Goal: Information Seeking & Learning: Learn about a topic

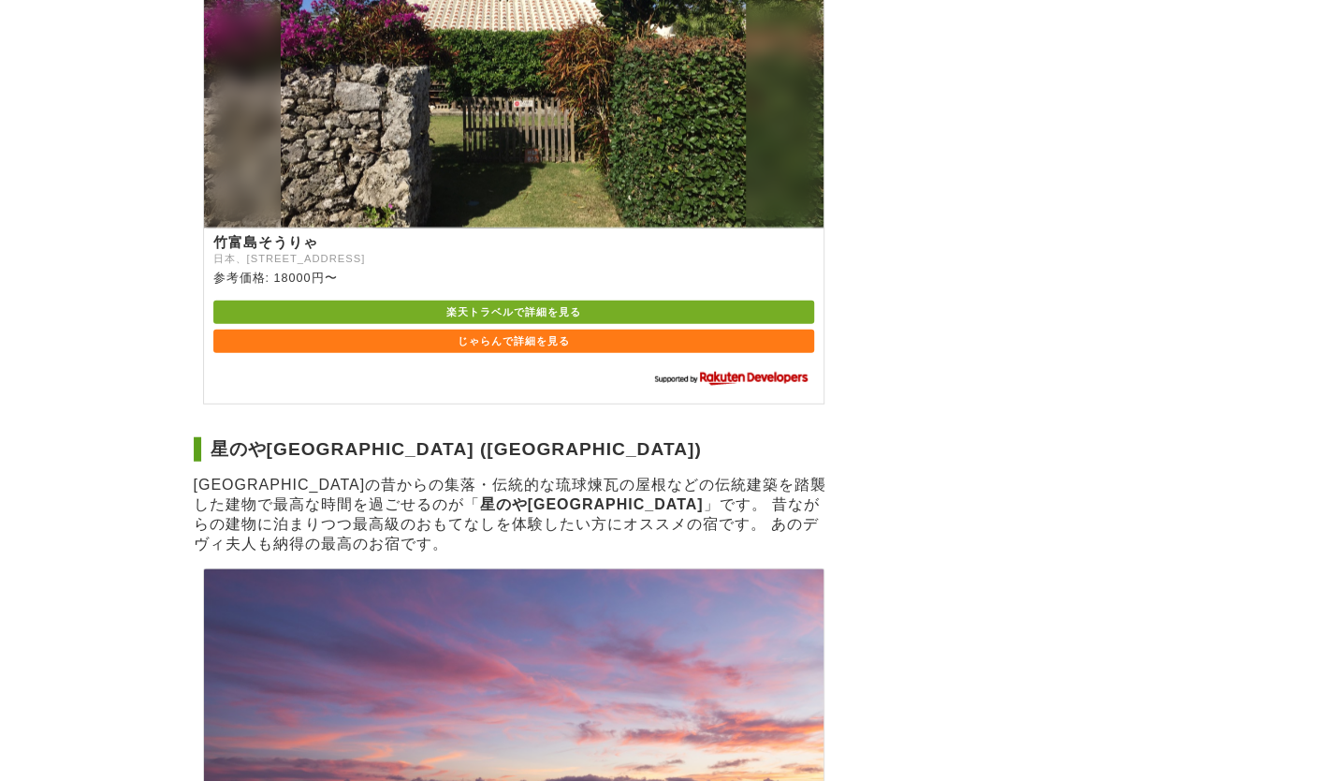
scroll to position [1925, 0]
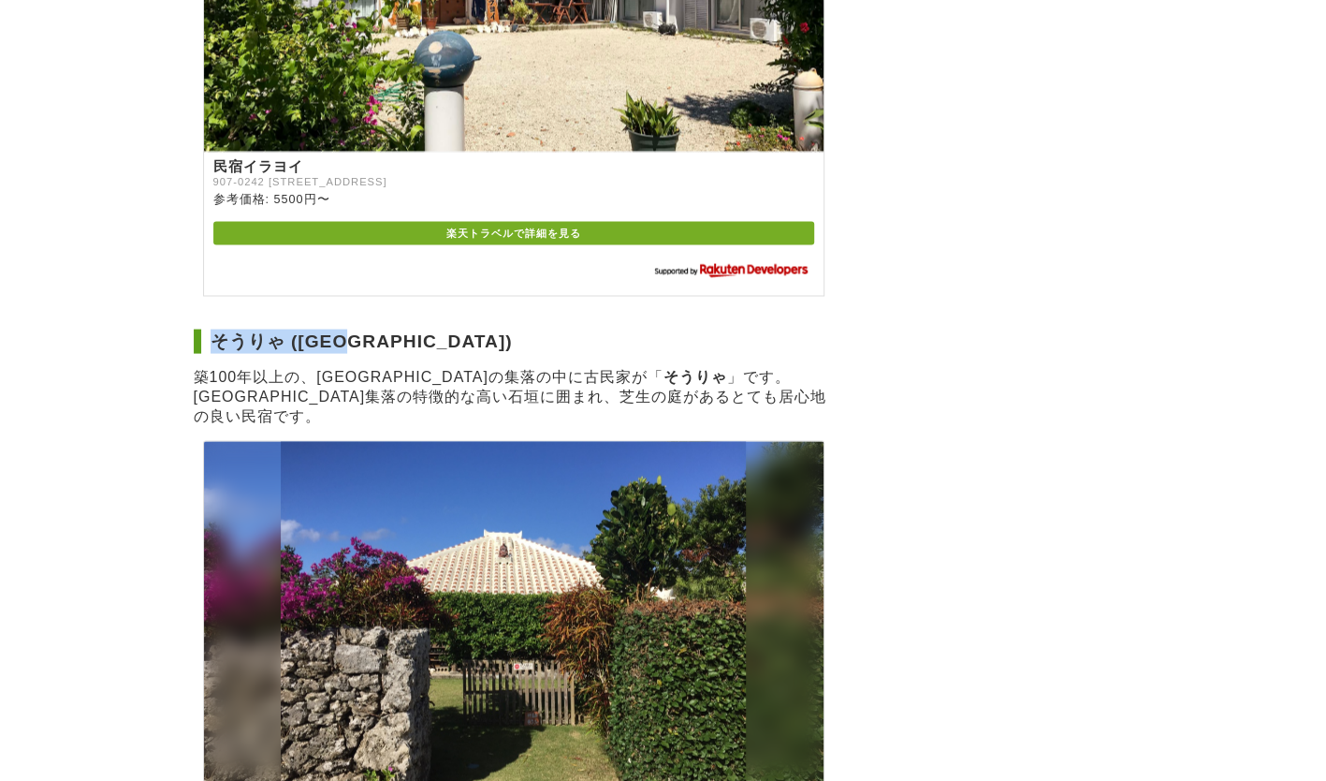
drag, startPoint x: 213, startPoint y: 322, endPoint x: 385, endPoint y: 322, distance: 171.3
click at [385, 329] on h2 "そうりゃ ([GEOGRAPHIC_DATA])" at bounding box center [514, 341] width 640 height 24
copy h2 "そうりゃ ([GEOGRAPHIC_DATA])"
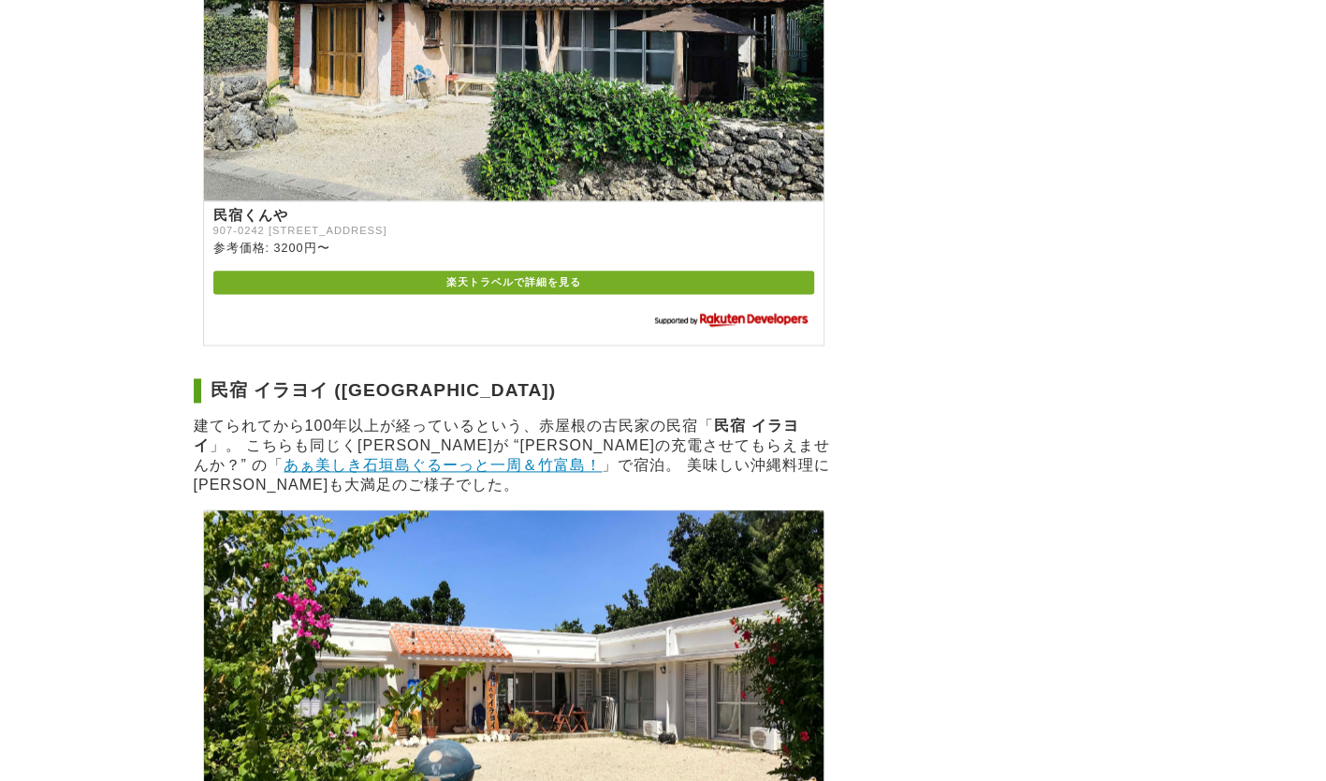
scroll to position [1591, 0]
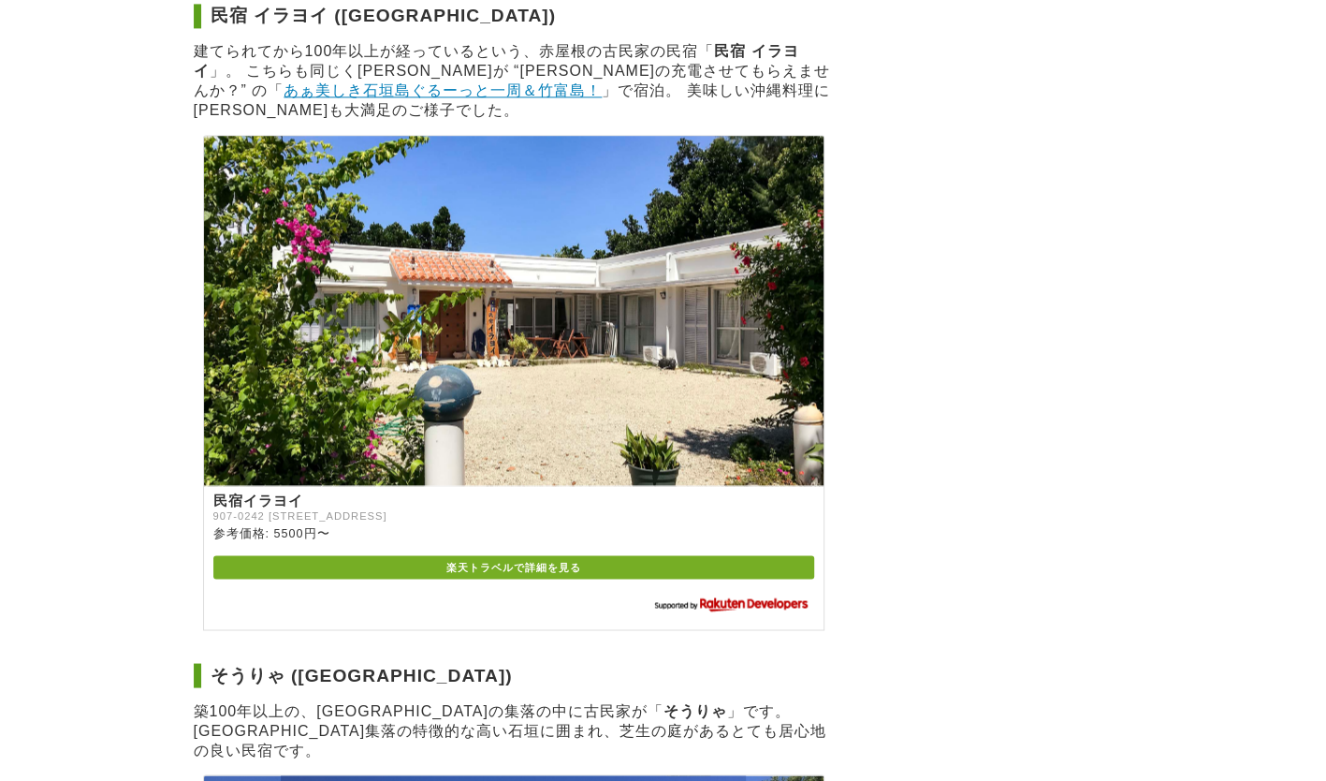
click at [89, 402] on body "あの場所へ行こう！ テレビ・映画で観たあの場所へ行こう！ テレビ番組を探す 映画を探す テレビ番組 映画 テレビでも紹介された, 石垣島・竹富島でオススメの古…" at bounding box center [663, 433] width 1326 height 4049
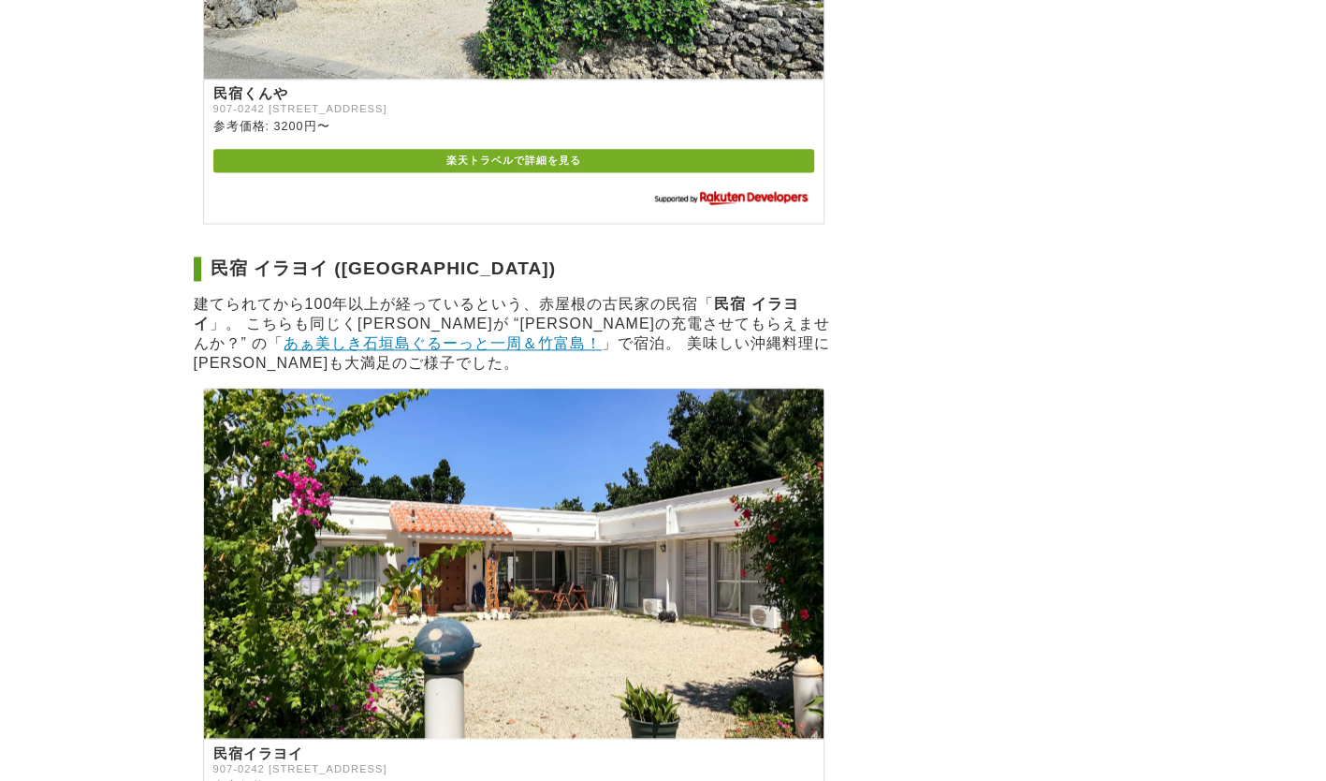
scroll to position [1310, 0]
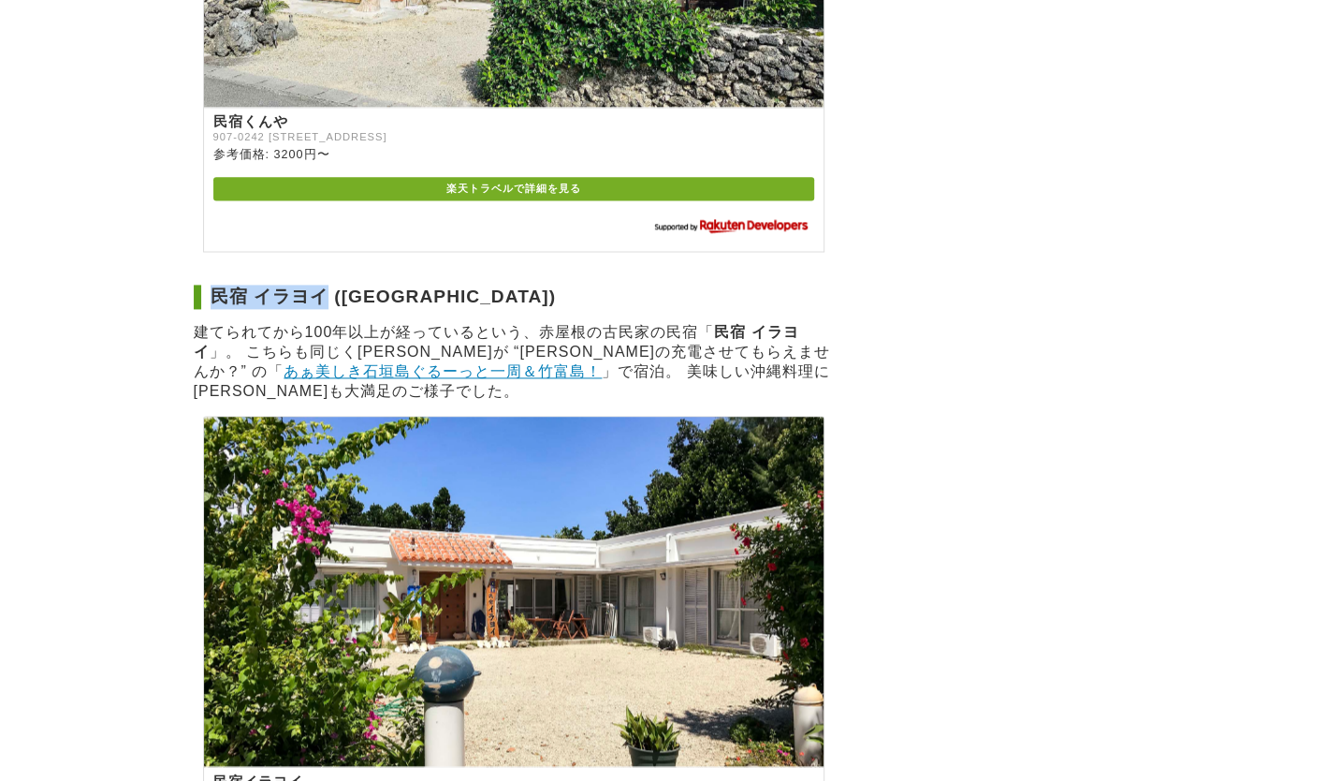
drag, startPoint x: 214, startPoint y: 256, endPoint x: 331, endPoint y: 257, distance: 117.0
click at [331, 285] on h2 "民宿 イラヨイ ([GEOGRAPHIC_DATA])" at bounding box center [514, 297] width 640 height 24
copy h2 "民宿 イラヨイ"
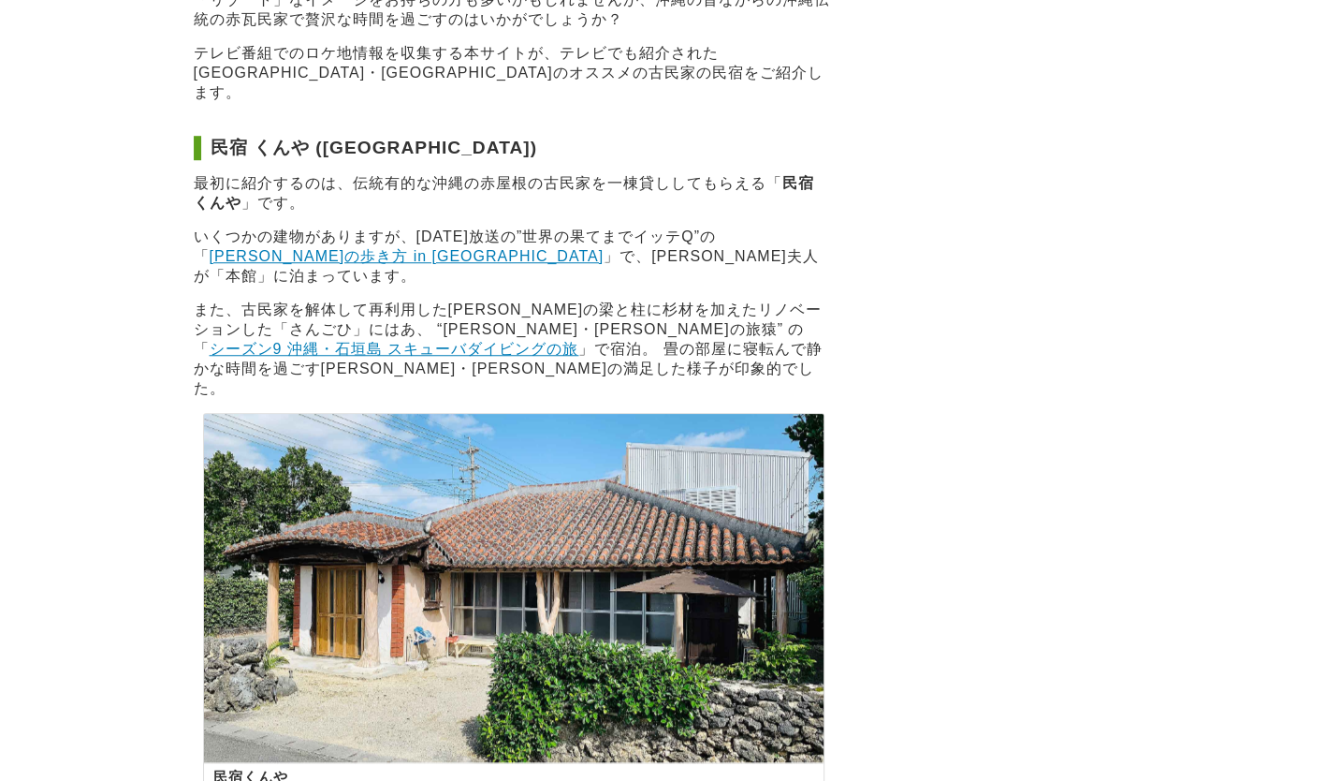
scroll to position [562, 0]
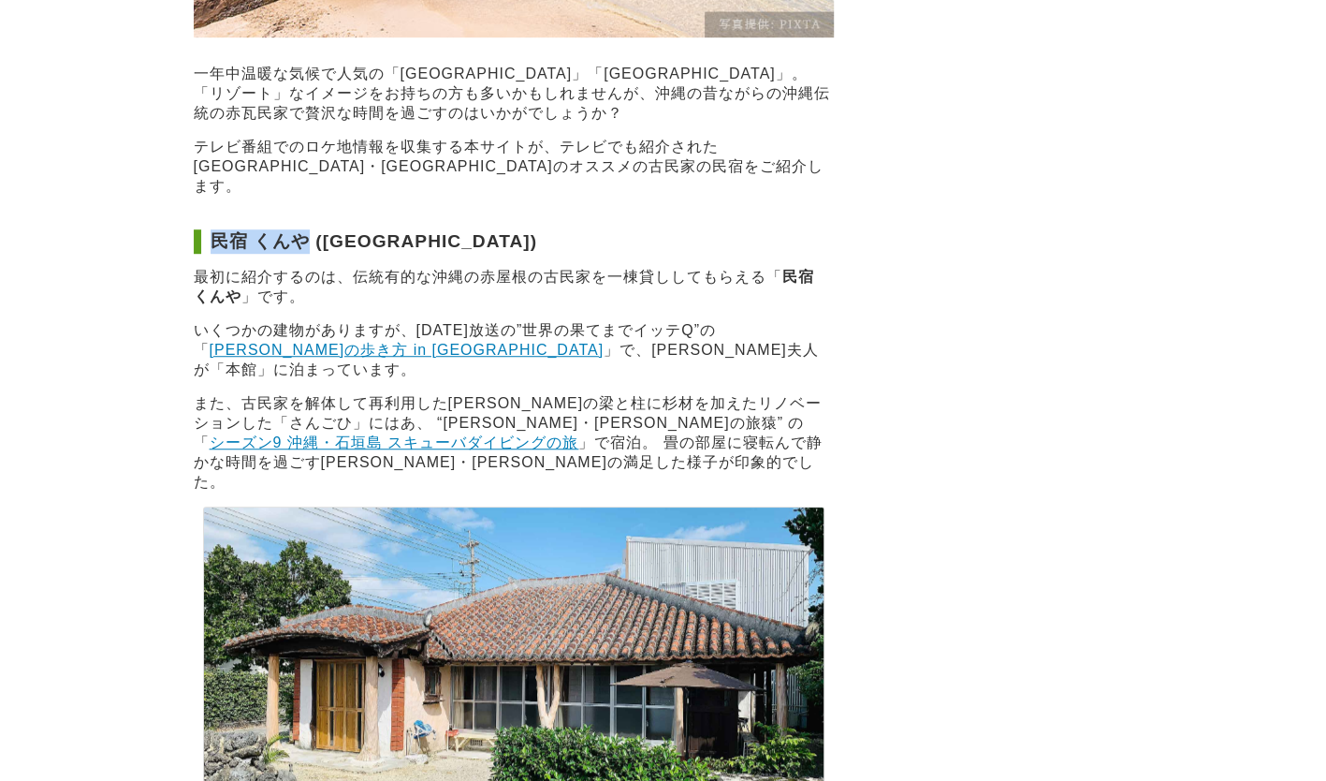
drag, startPoint x: 217, startPoint y: 208, endPoint x: 307, endPoint y: 211, distance: 89.9
click at [307, 229] on h2 "民宿 くんや ([GEOGRAPHIC_DATA])" at bounding box center [514, 241] width 640 height 24
copy h2 "民宿 くんや"
